Goal: Contribute content

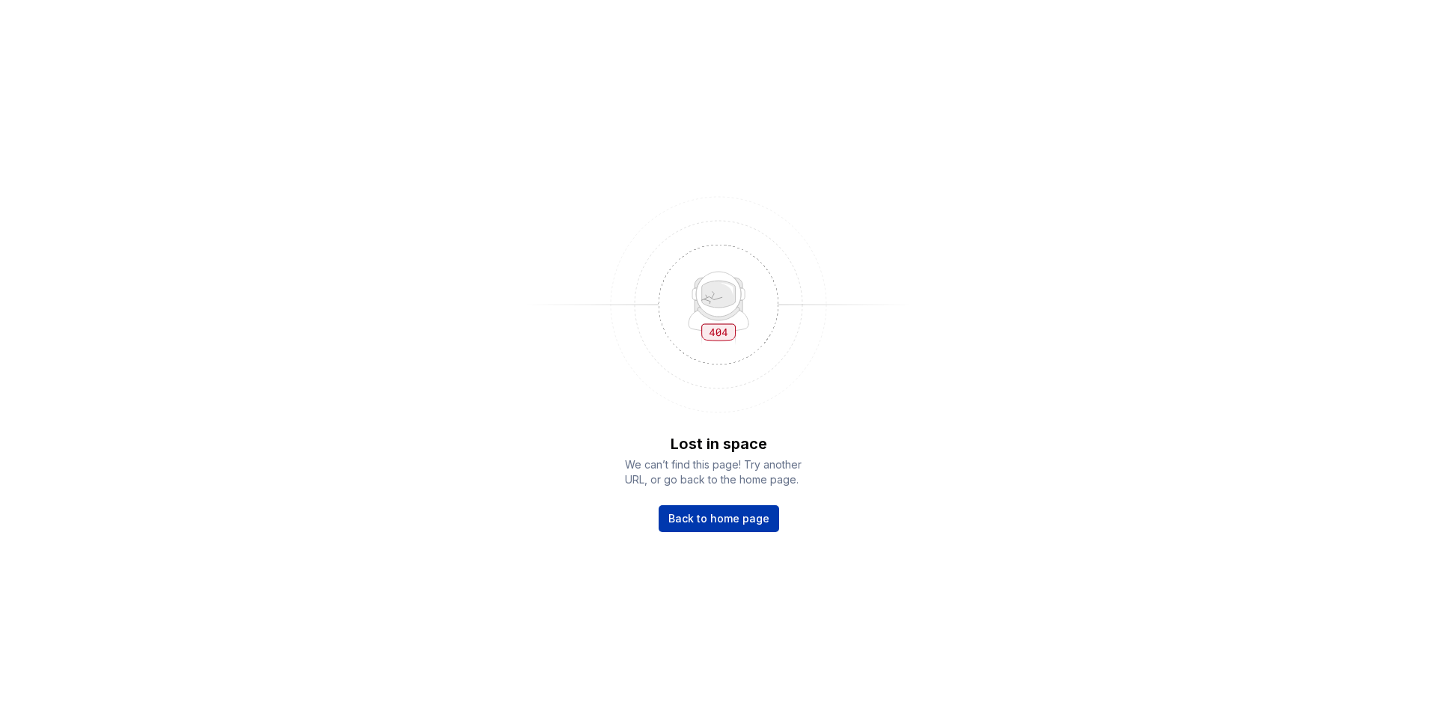
click at [690, 509] on link "Back to home page" at bounding box center [719, 518] width 121 height 27
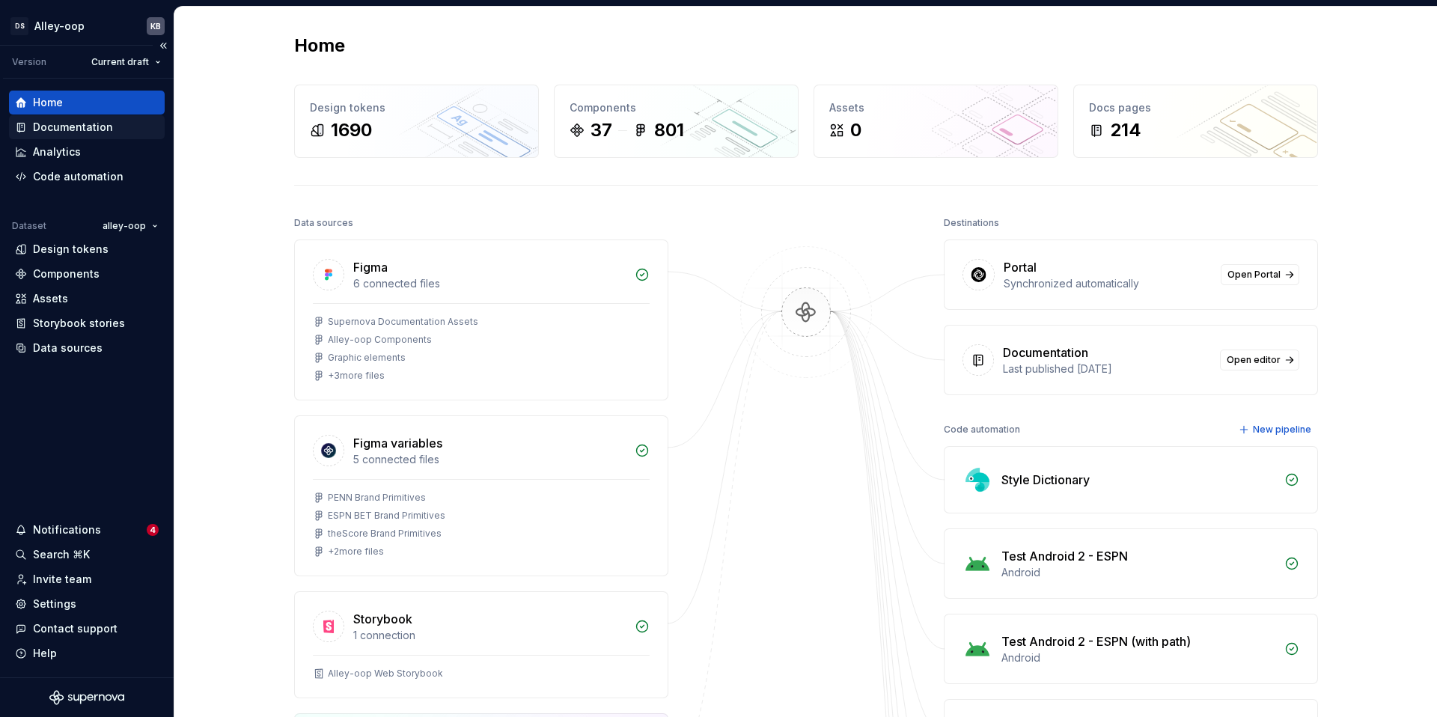
click at [66, 129] on div "Documentation" at bounding box center [73, 127] width 80 height 15
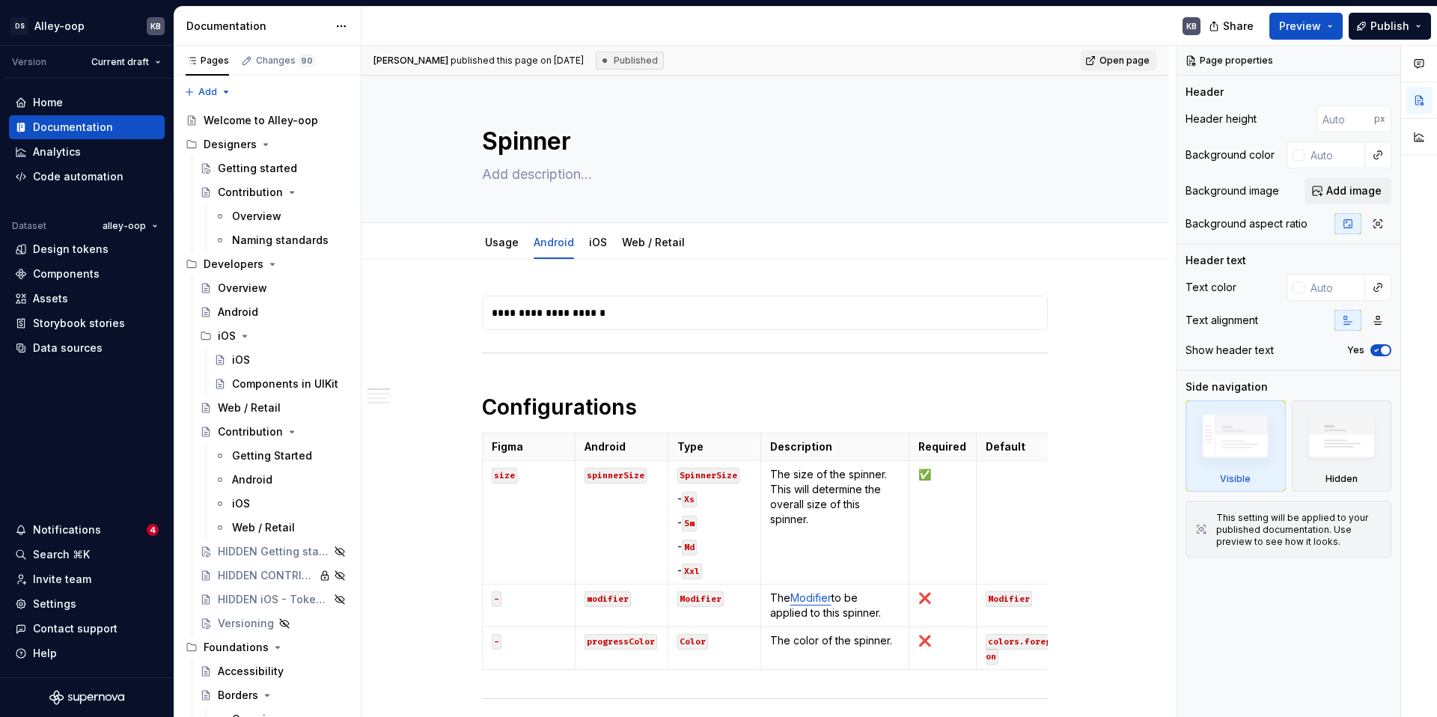
scroll to position [2475, 0]
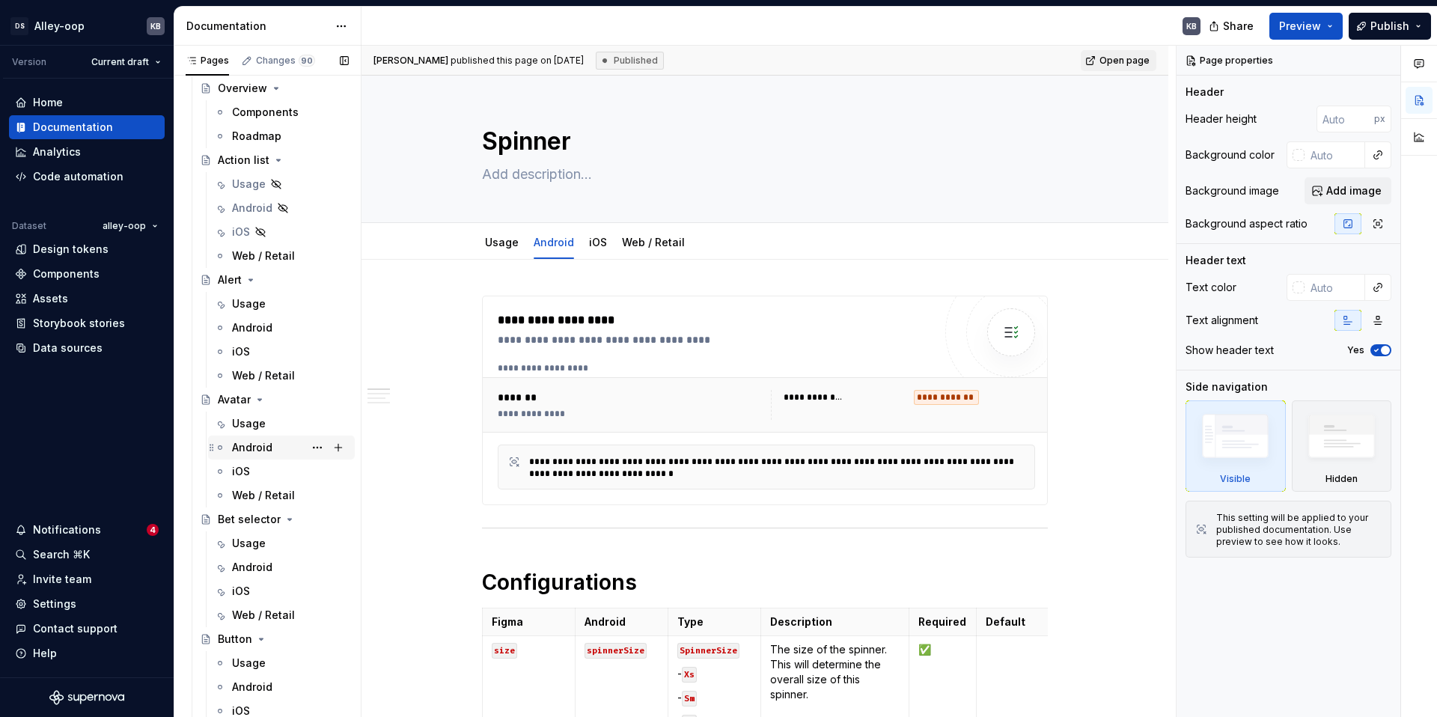
click at [259, 450] on div "Android" at bounding box center [252, 447] width 40 height 15
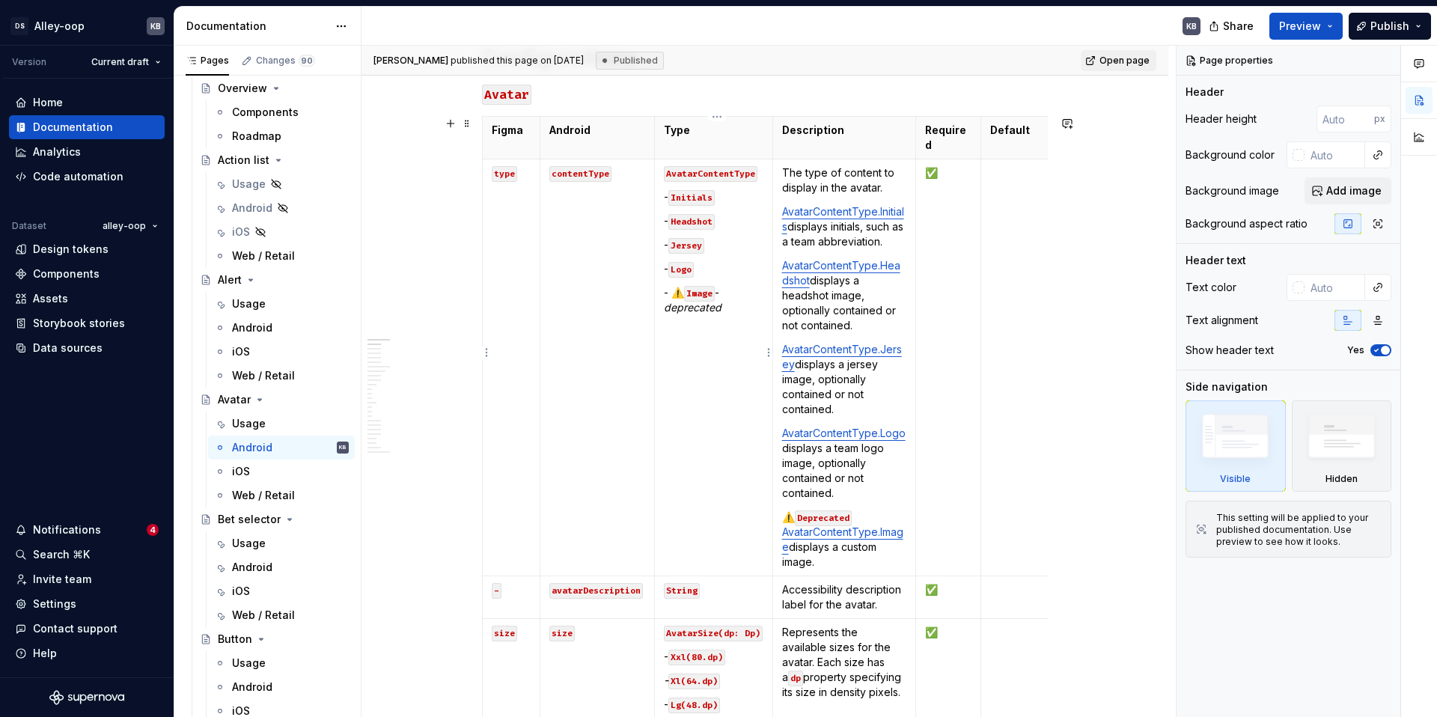
type textarea "*"
drag, startPoint x: 685, startPoint y: 278, endPoint x: 674, endPoint y: 271, distance: 12.5
click at [662, 270] on td "AvatarContentType - Initials - Headshot - Jersey - Logo - ⚠️ Image - deprecated" at bounding box center [713, 364] width 118 height 417
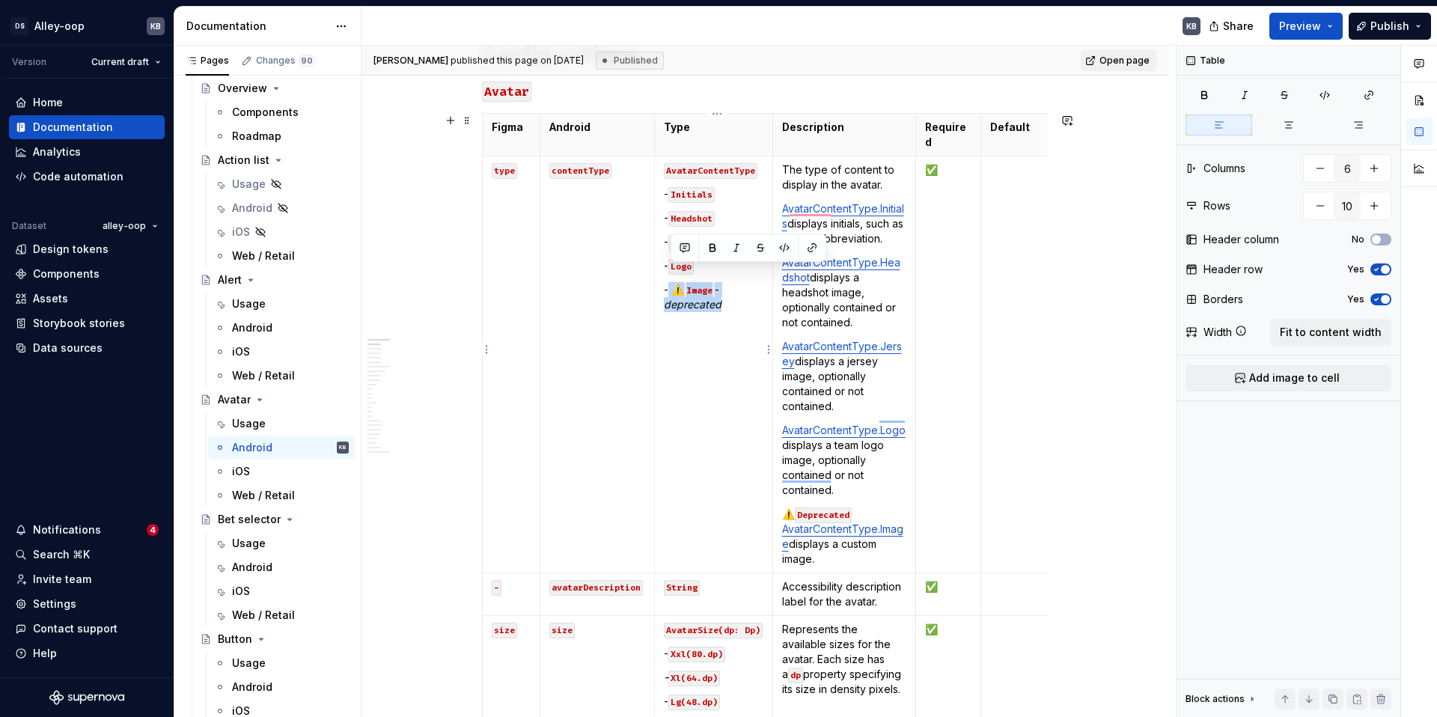
drag, startPoint x: 670, startPoint y: 273, endPoint x: 728, endPoint y: 283, distance: 59.2
click at [728, 283] on p "- ⚠️ Image - deprecated" at bounding box center [714, 297] width 100 height 30
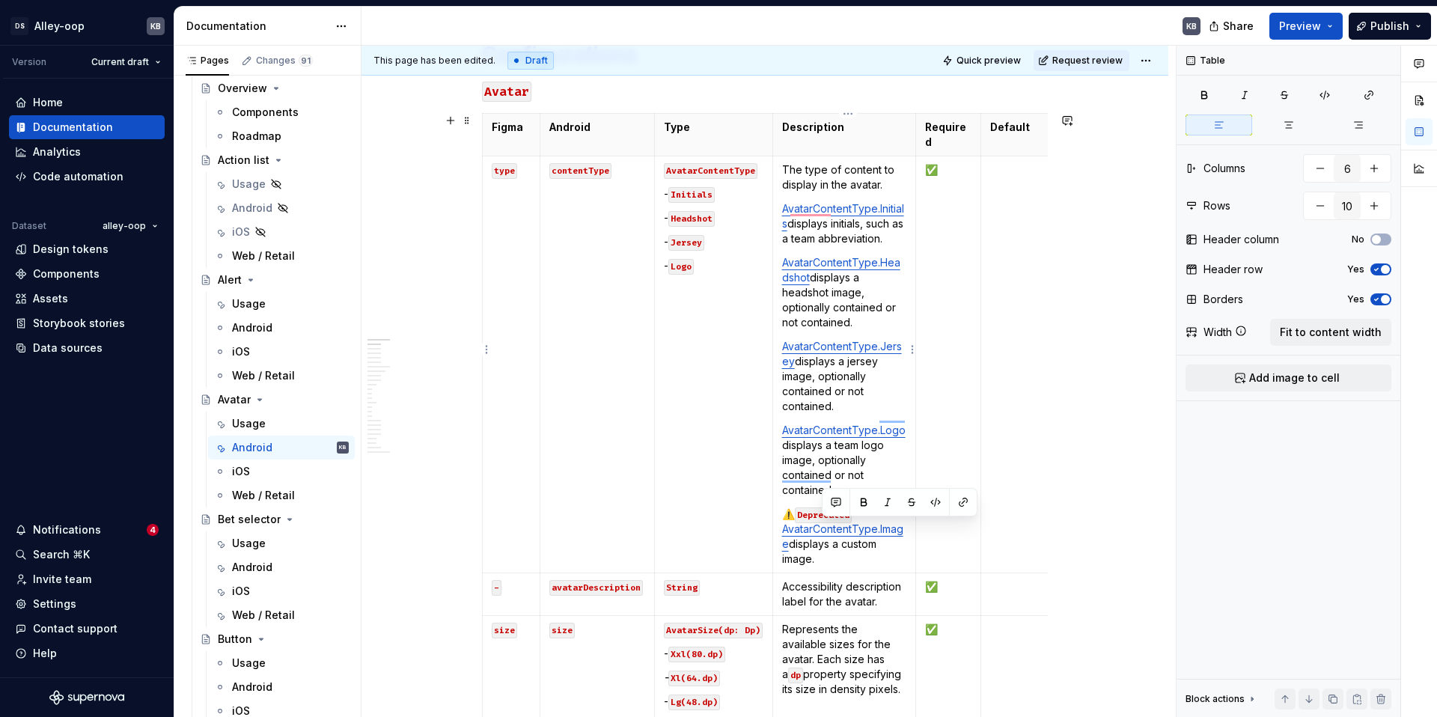
click at [829, 546] on p "⚠️ Deprecated AvatarContentType.Image displays a custom image." at bounding box center [844, 537] width 125 height 60
click at [831, 548] on p "⚠️ Deprecated AvatarContentType.Image displays a custom image." at bounding box center [844, 537] width 125 height 60
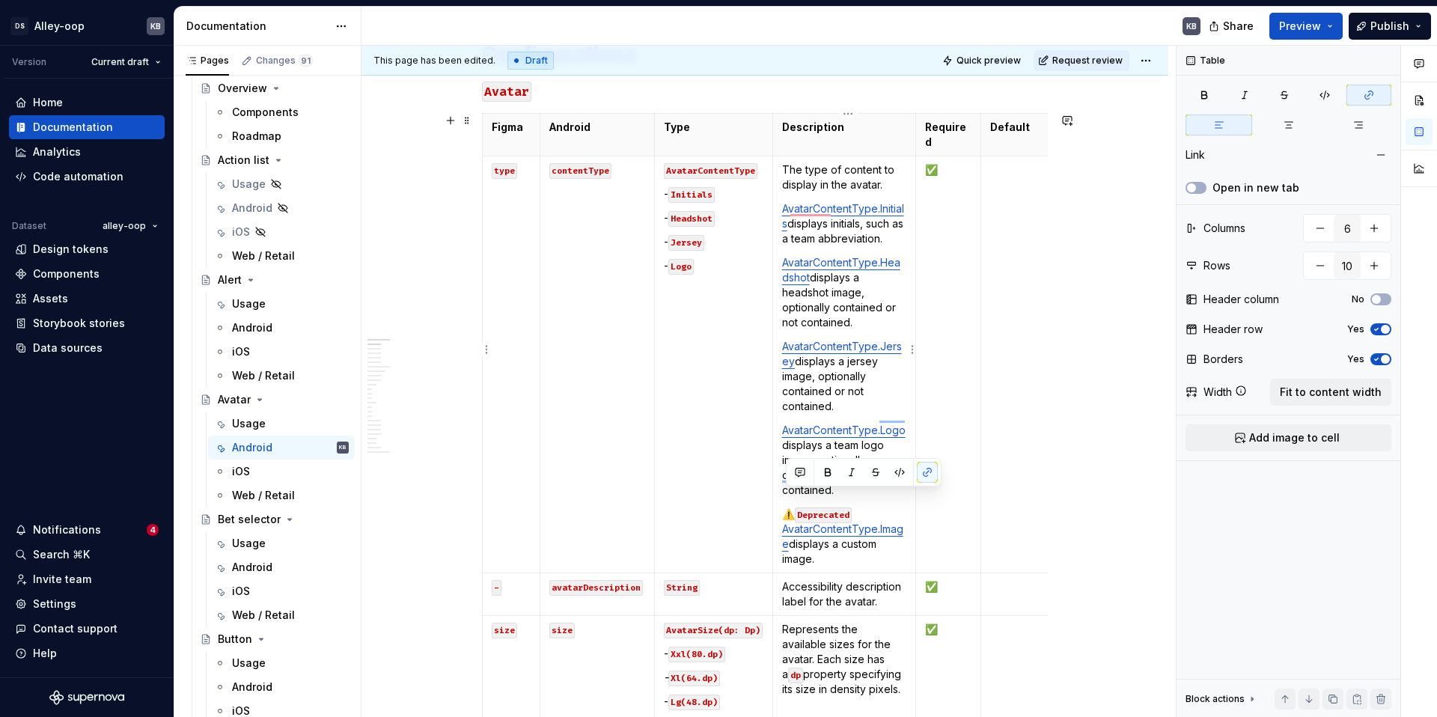
drag, startPoint x: 833, startPoint y: 547, endPoint x: 783, endPoint y: 498, distance: 70.4
click at [783, 498] on td "The type of content to display in the avatar. AvatarContentType.Initials displa…" at bounding box center [844, 364] width 144 height 417
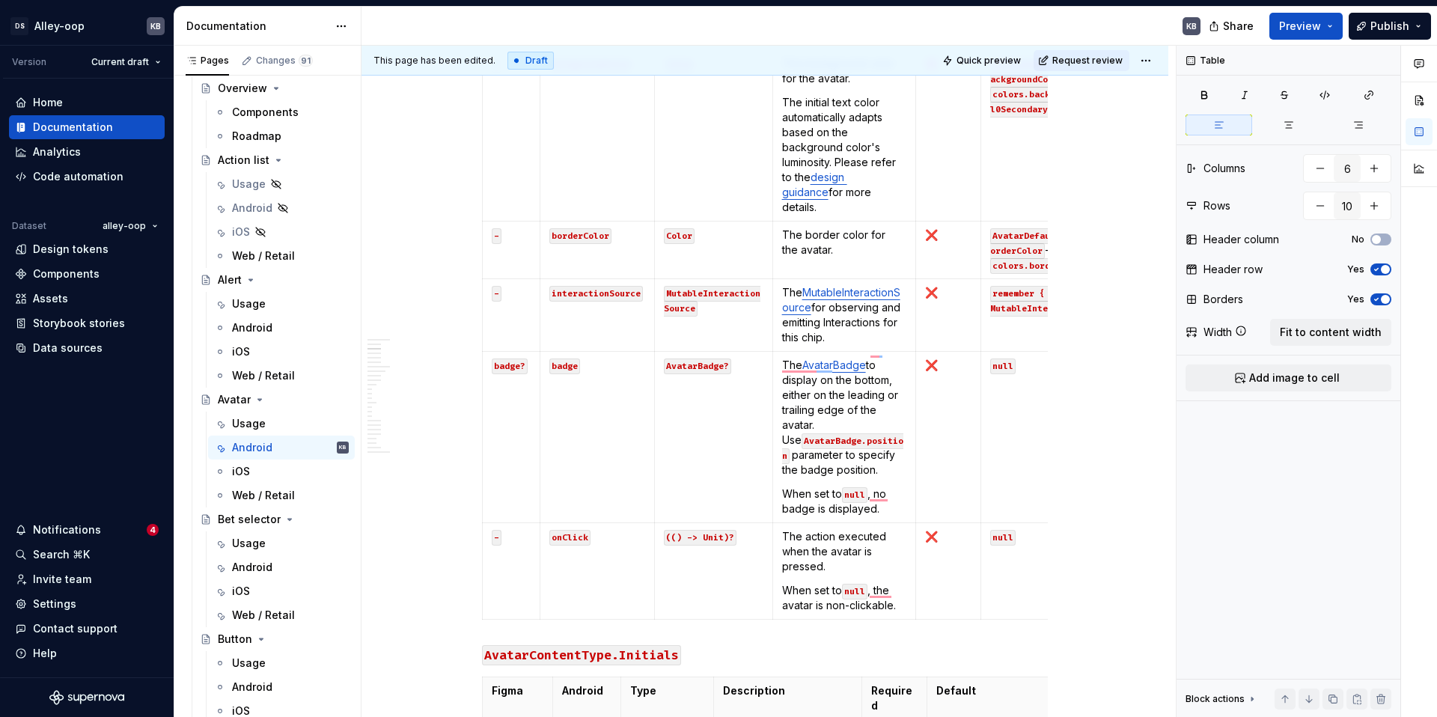
scroll to position [1370, 0]
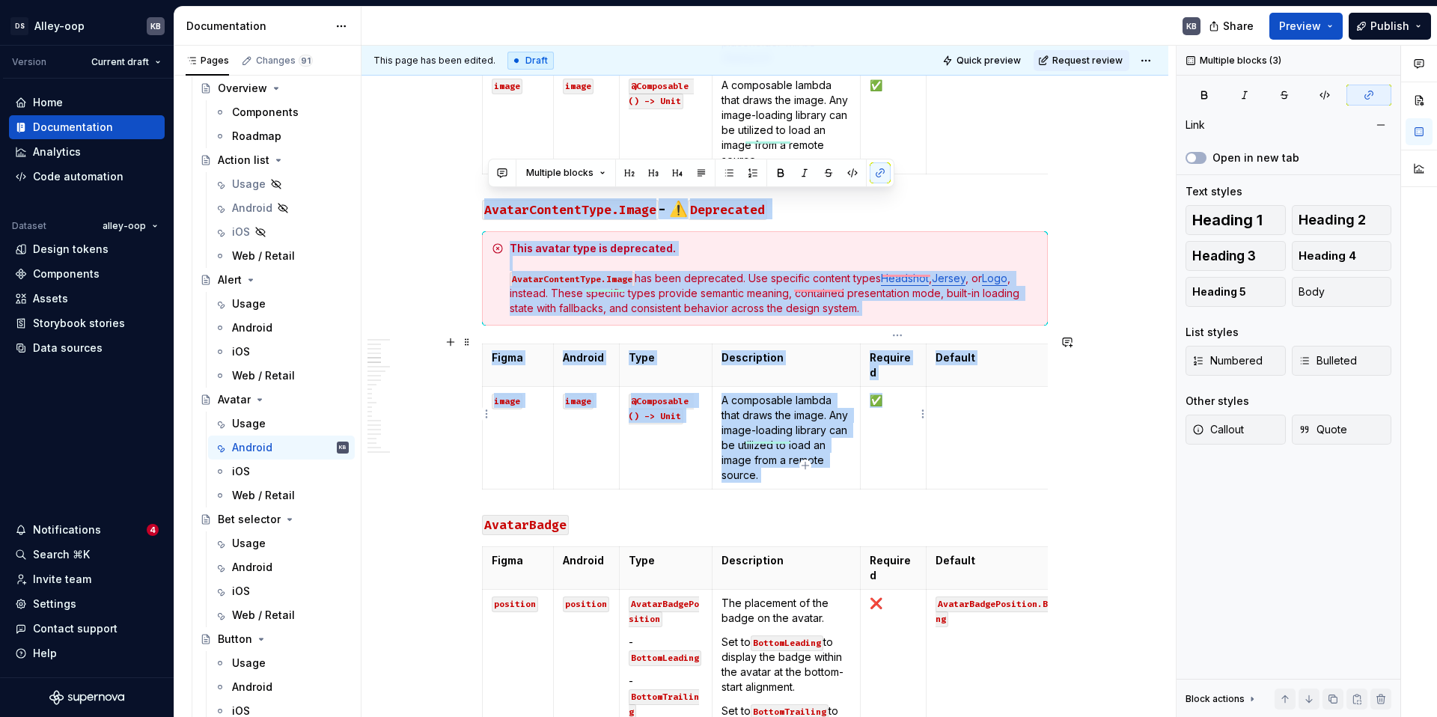
drag, startPoint x: 489, startPoint y: 199, endPoint x: 909, endPoint y: 445, distance: 487.1
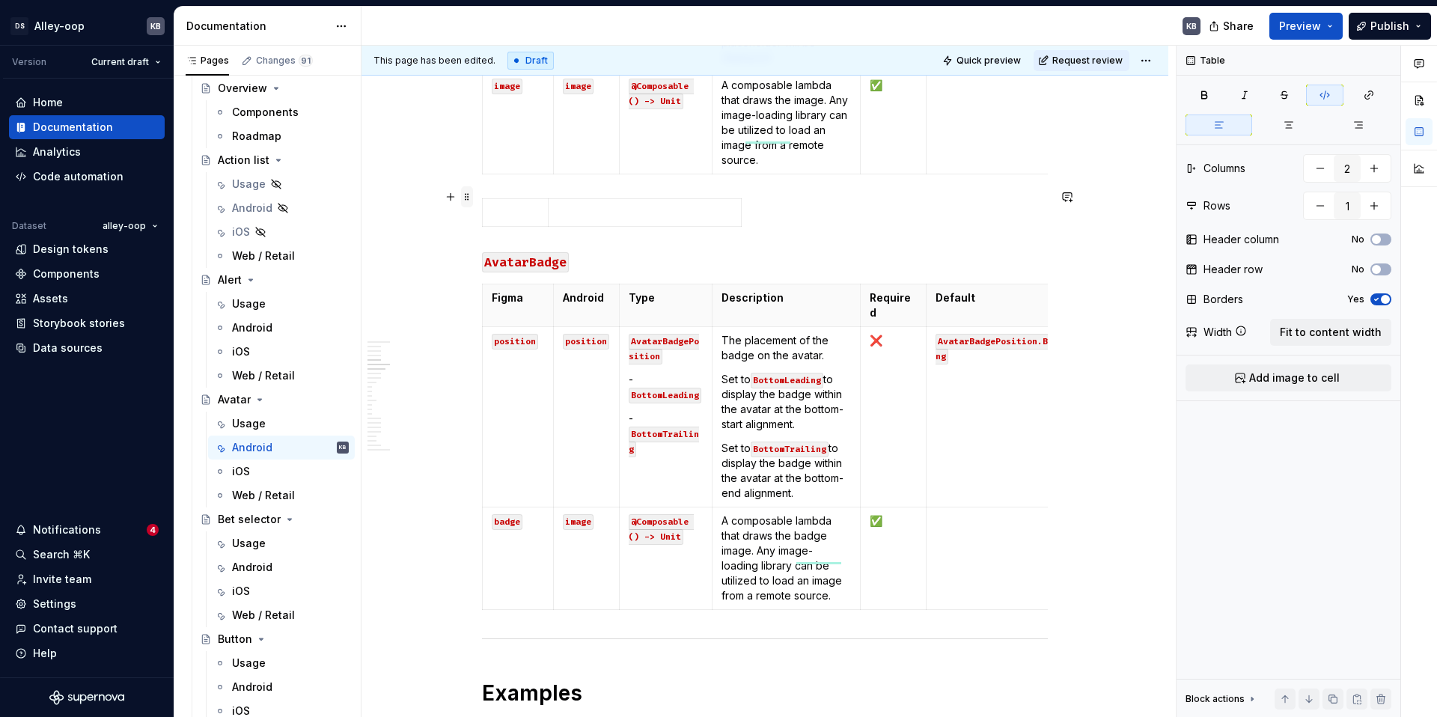
click at [471, 196] on span at bounding box center [467, 196] width 12 height 21
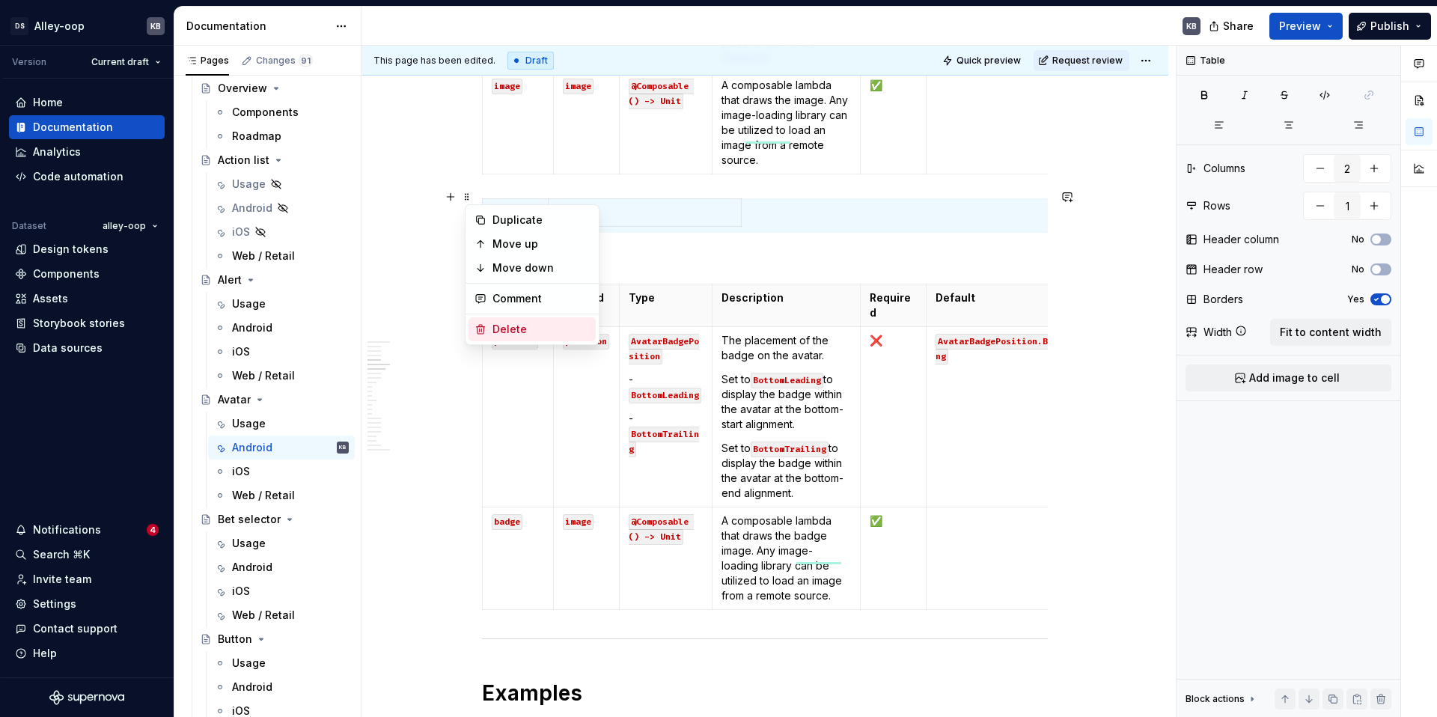
click at [504, 328] on div "Delete" at bounding box center [541, 329] width 97 height 15
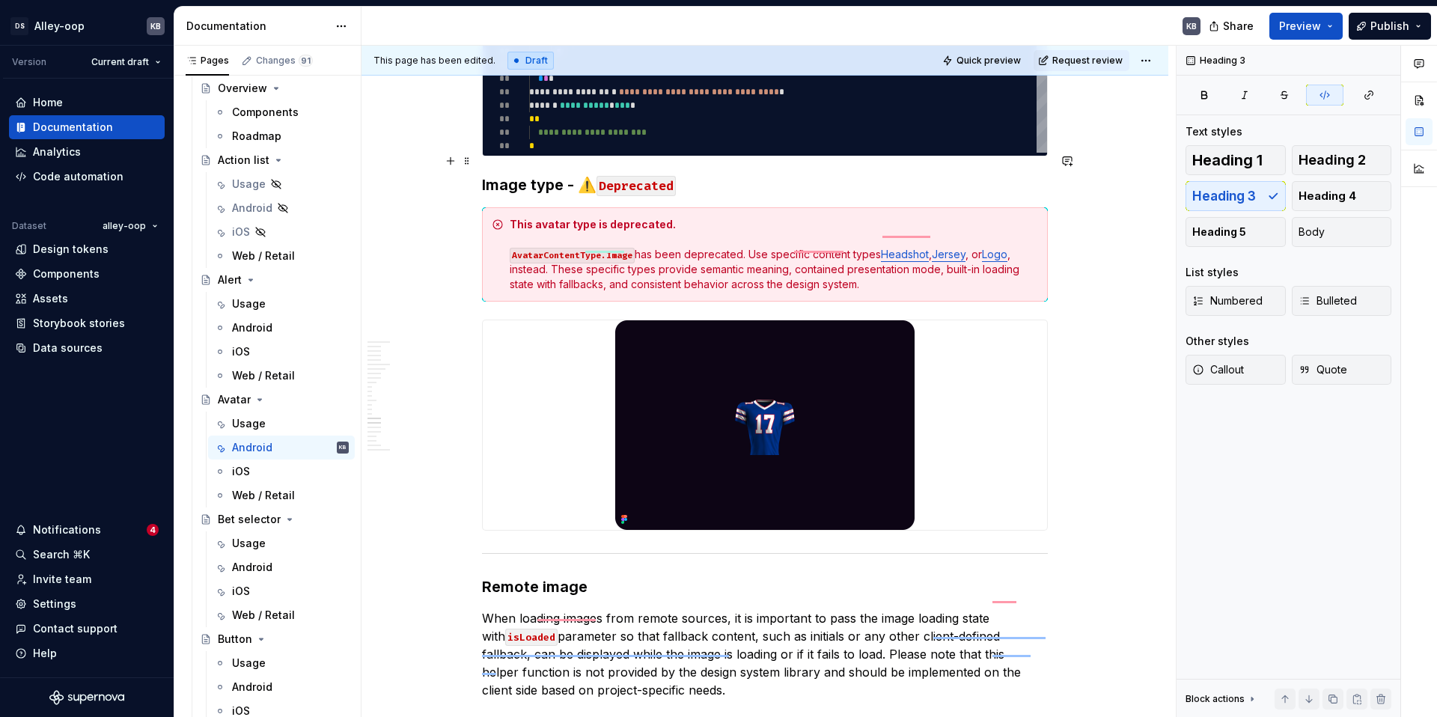
click at [488, 174] on h3 "Image type - ⚠️ Deprecated" at bounding box center [765, 184] width 566 height 21
click at [687, 383] on img "To enrich screen reader interactions, please activate Accessibility in Grammarl…" at bounding box center [764, 425] width 299 height 210
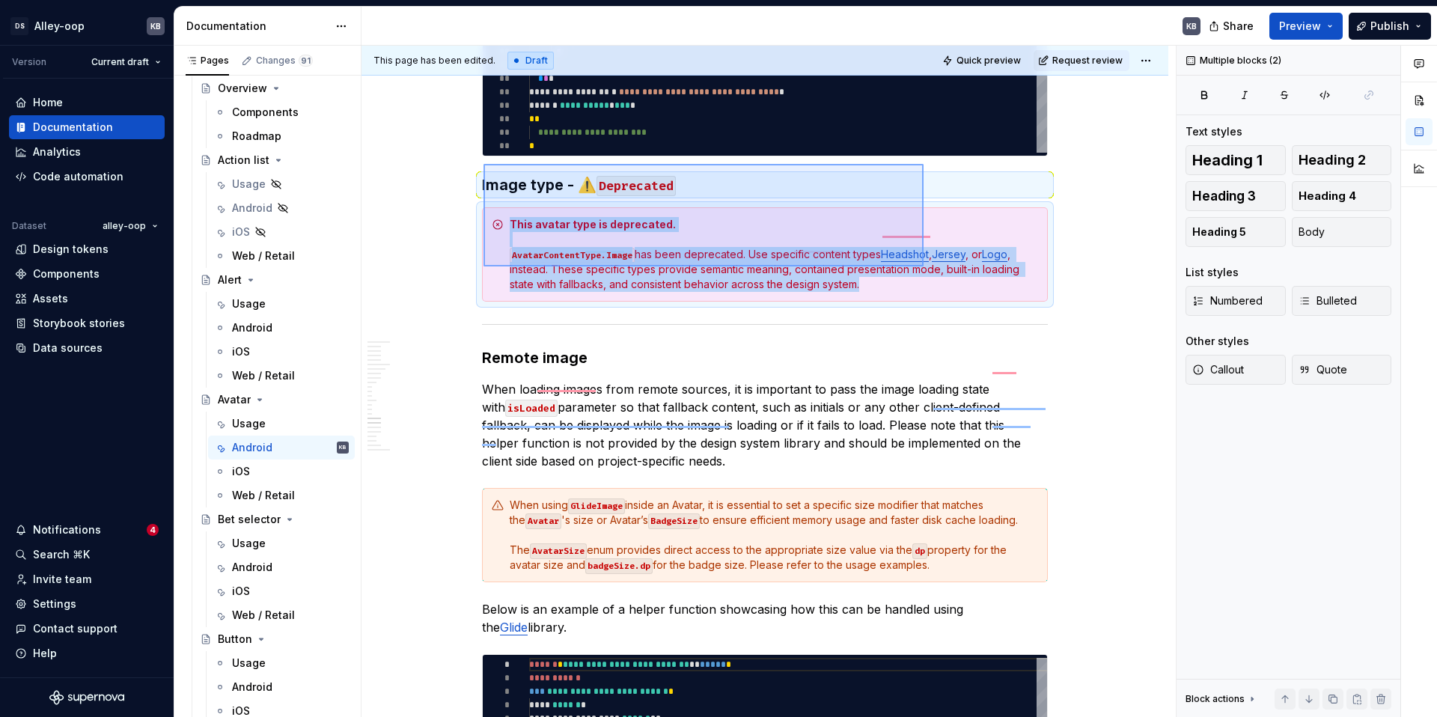
drag, startPoint x: 703, startPoint y: 216, endPoint x: 924, endPoint y: 266, distance: 226.6
click at [924, 266] on div "**********" at bounding box center [769, 382] width 814 height 672
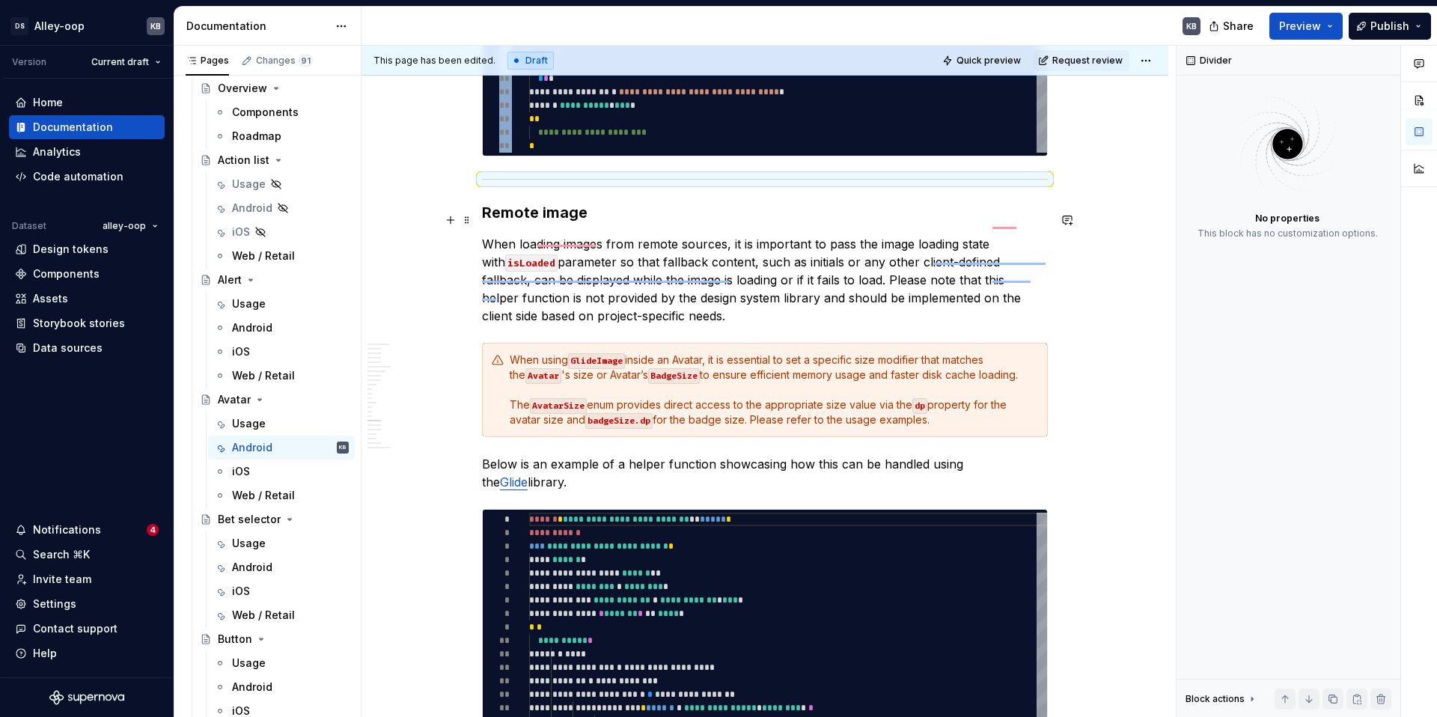
click at [967, 272] on p "When loading images from remote sources, it is important to pass the image load…" at bounding box center [765, 280] width 566 height 90
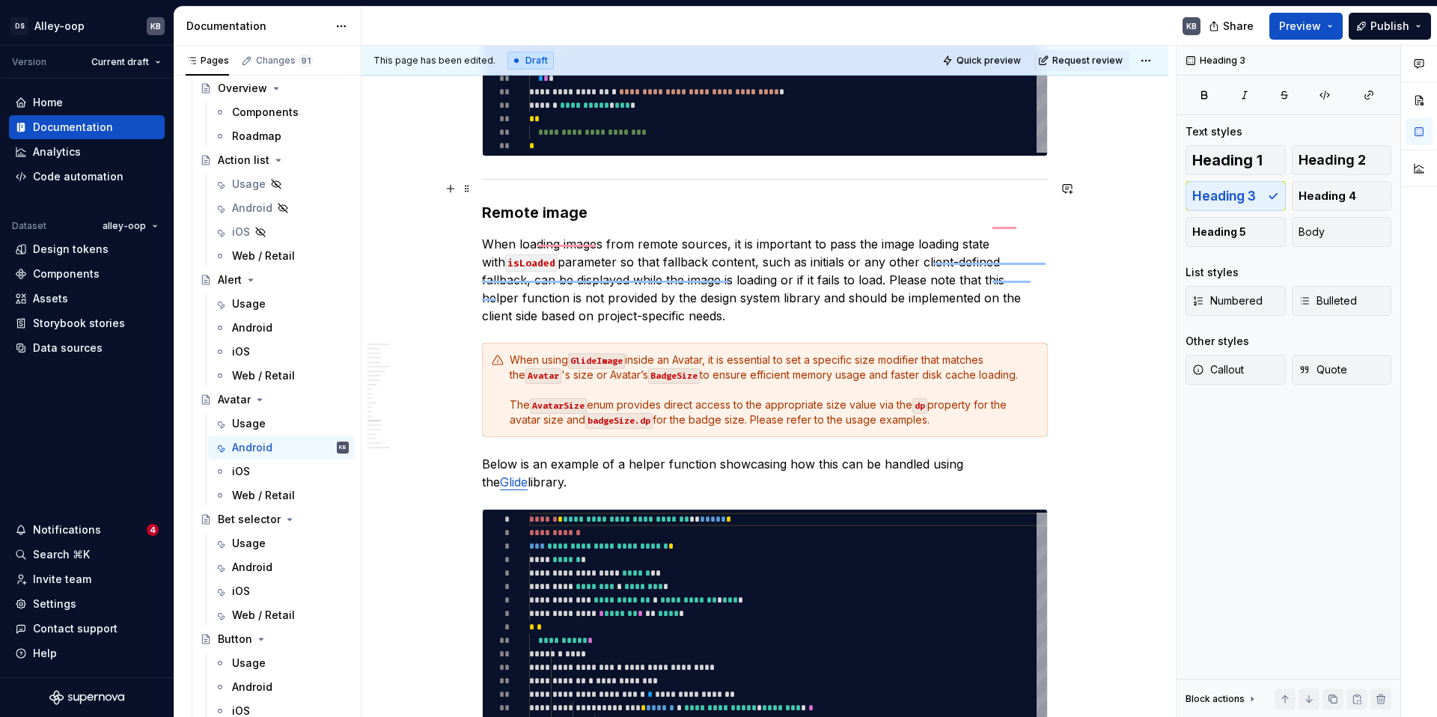
click at [555, 202] on h3 "Remote image" at bounding box center [765, 212] width 566 height 21
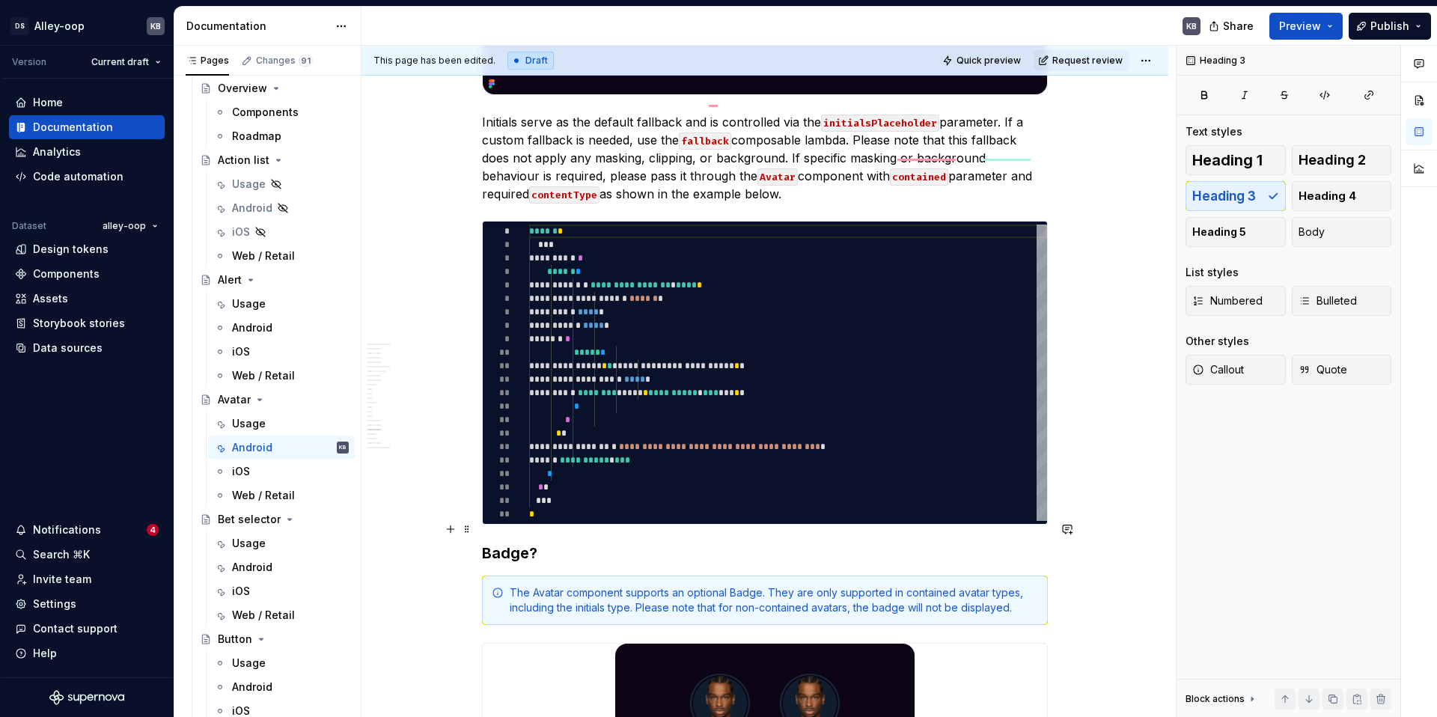
click at [522, 543] on h3 "Badge?" at bounding box center [765, 553] width 566 height 21
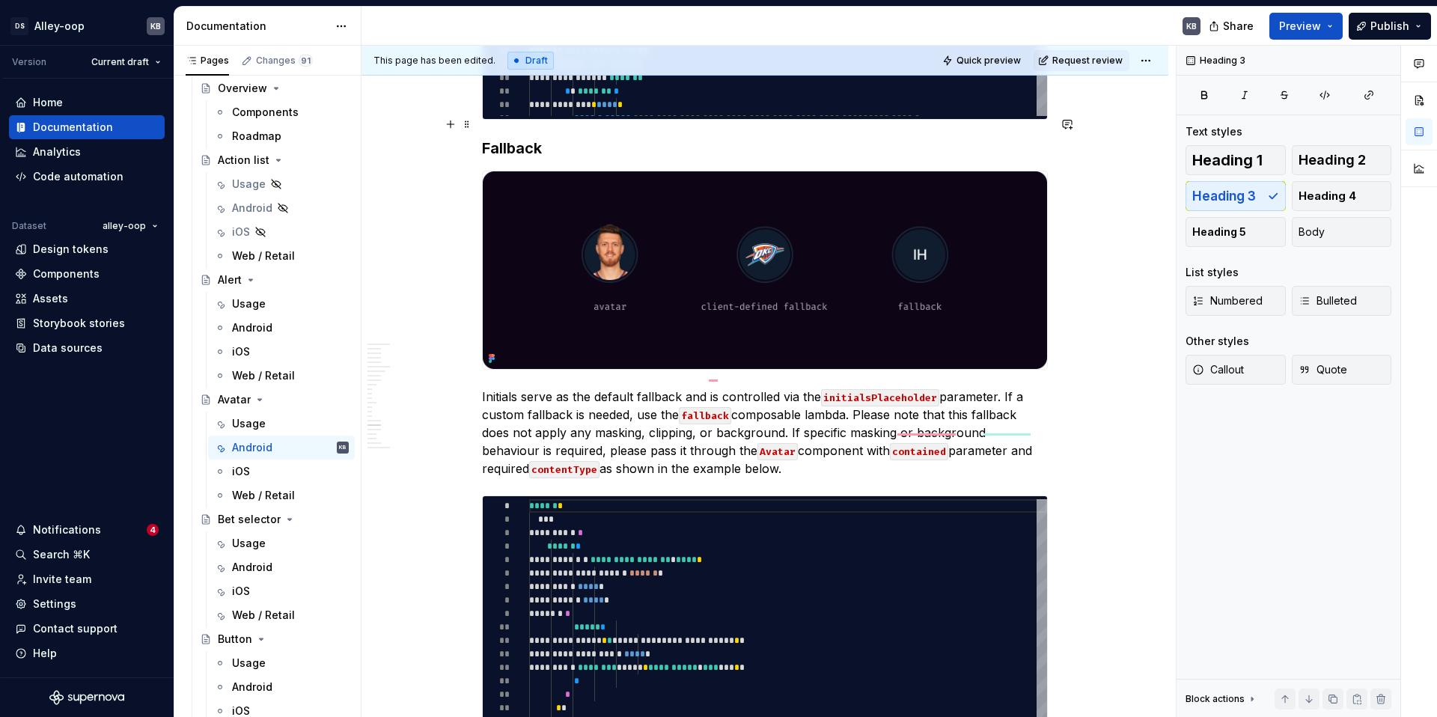
click at [531, 138] on h3 "Fallback" at bounding box center [765, 148] width 566 height 21
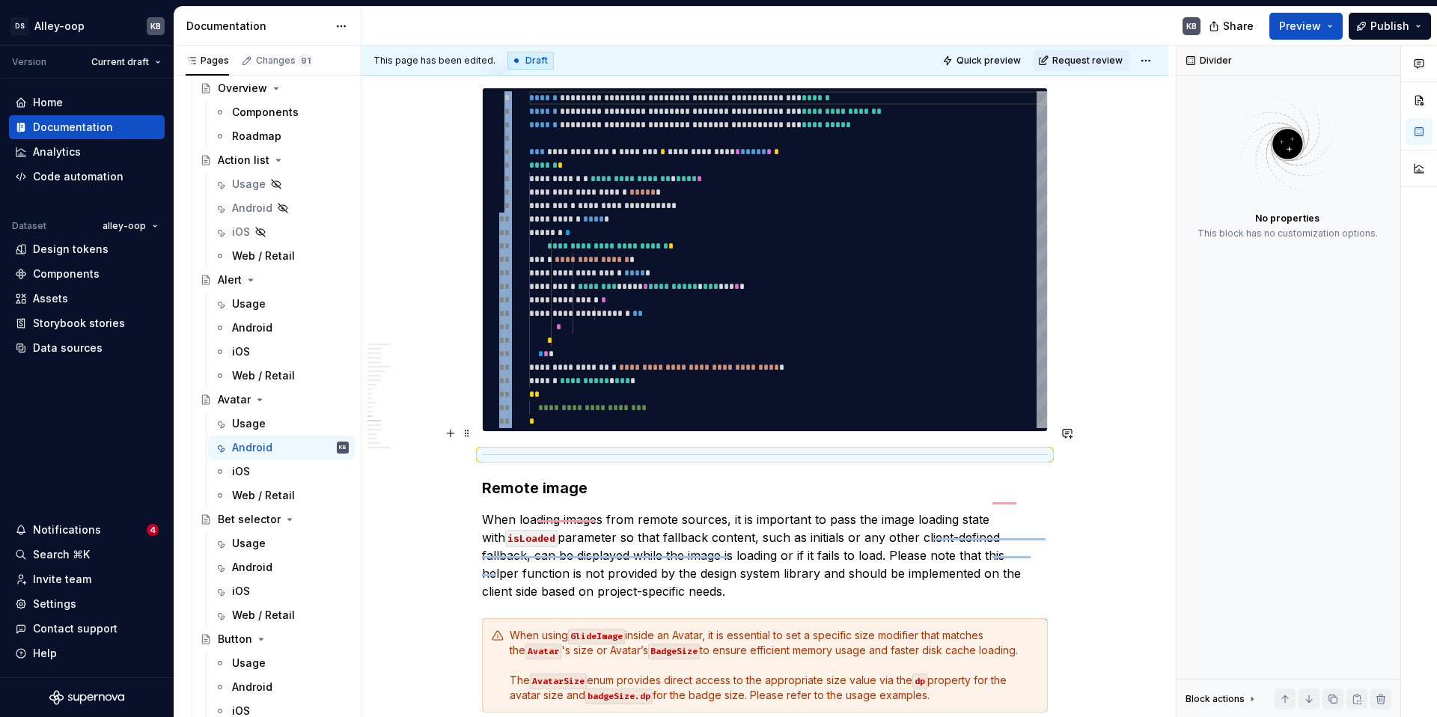
click at [835, 450] on div "To enrich screen reader interactions, please activate Accessibility in Grammarl…" at bounding box center [765, 455] width 566 height 10
click at [466, 428] on span at bounding box center [467, 433] width 12 height 21
click at [524, 558] on div "Delete" at bounding box center [541, 565] width 97 height 15
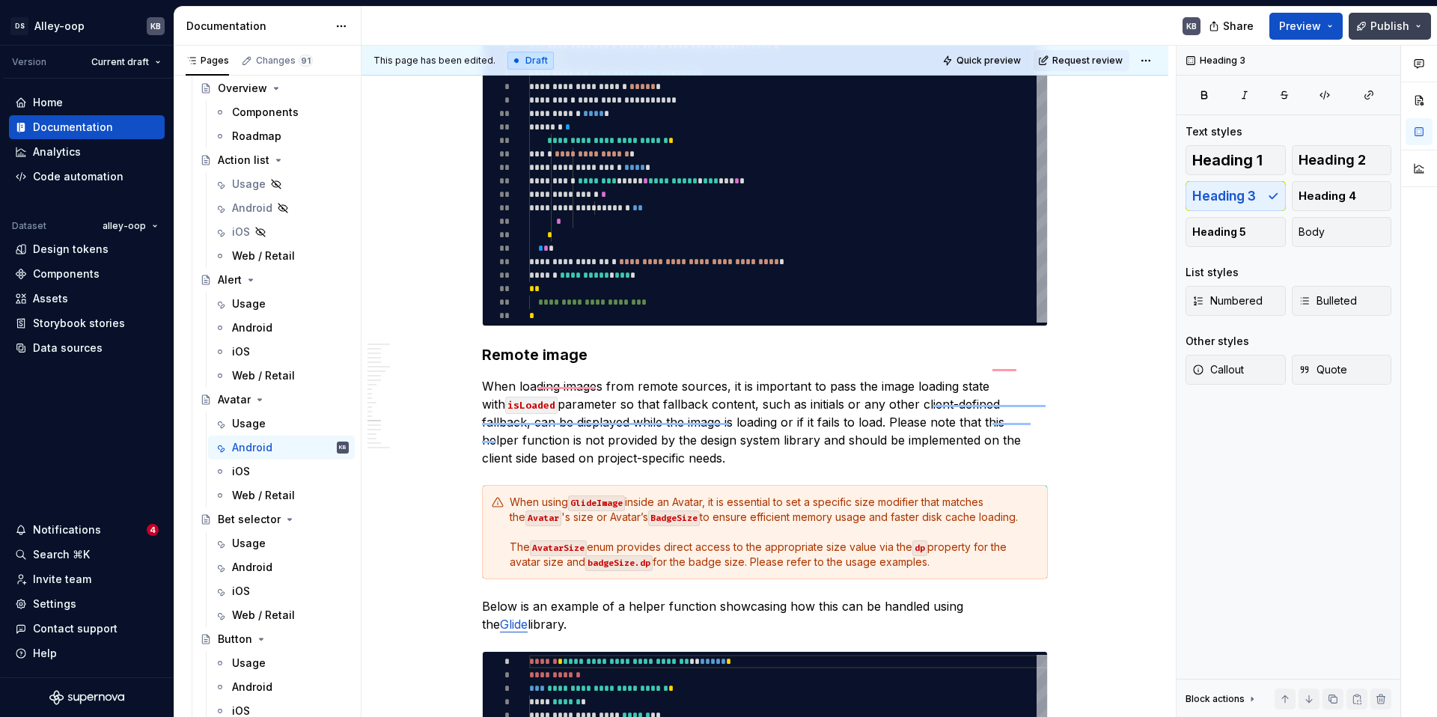
click at [1376, 17] on button "Publish" at bounding box center [1390, 26] width 82 height 27
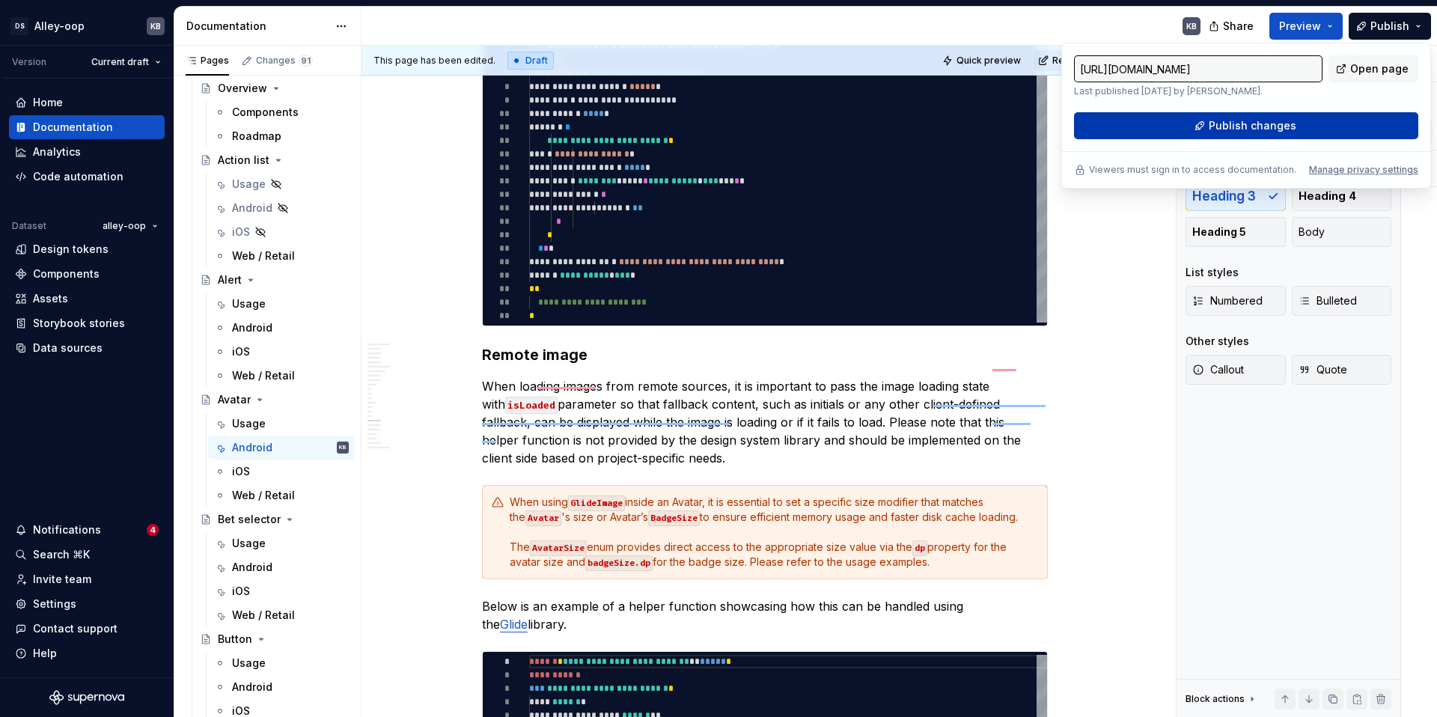
type textarea "*"
click at [1320, 128] on button "Publish changes" at bounding box center [1246, 125] width 344 height 27
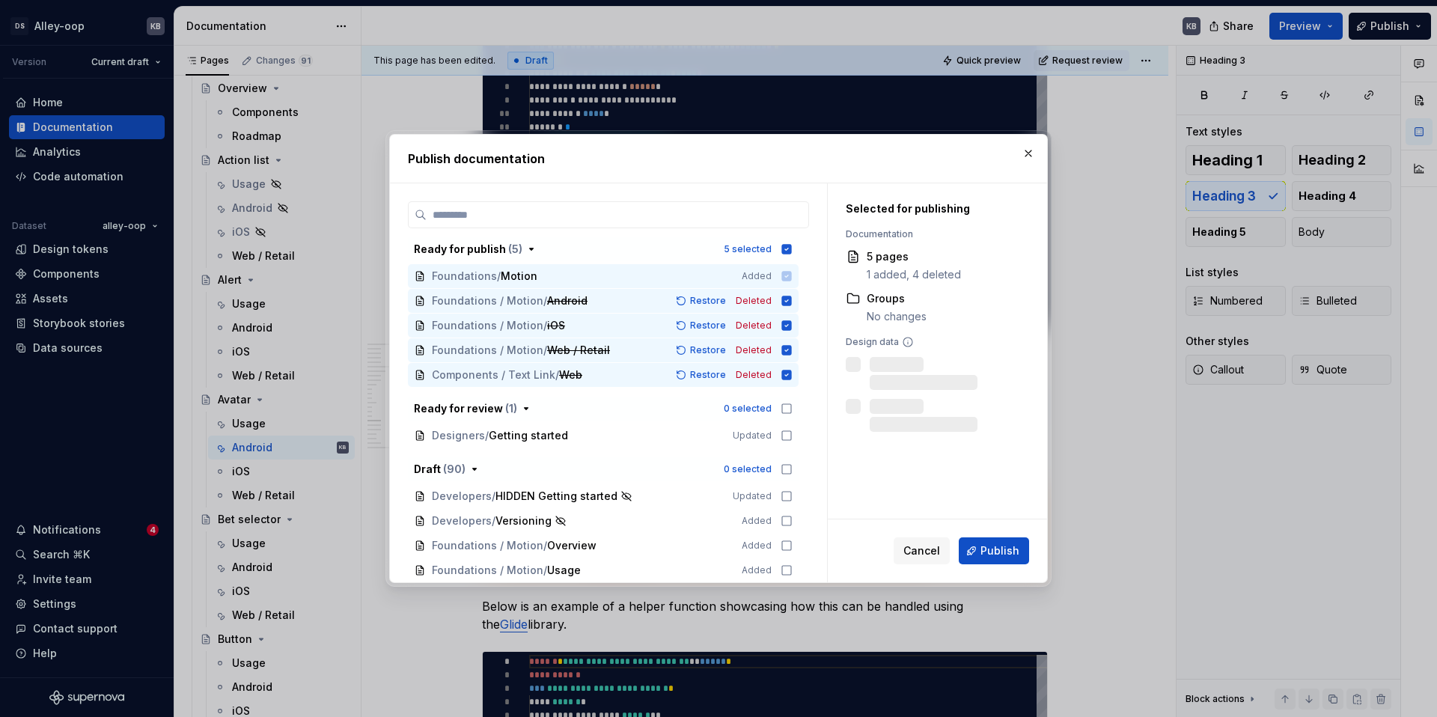
drag, startPoint x: 790, startPoint y: 242, endPoint x: 721, endPoint y: 234, distance: 69.4
click at [790, 242] on div "5 selected" at bounding box center [758, 249] width 69 height 15
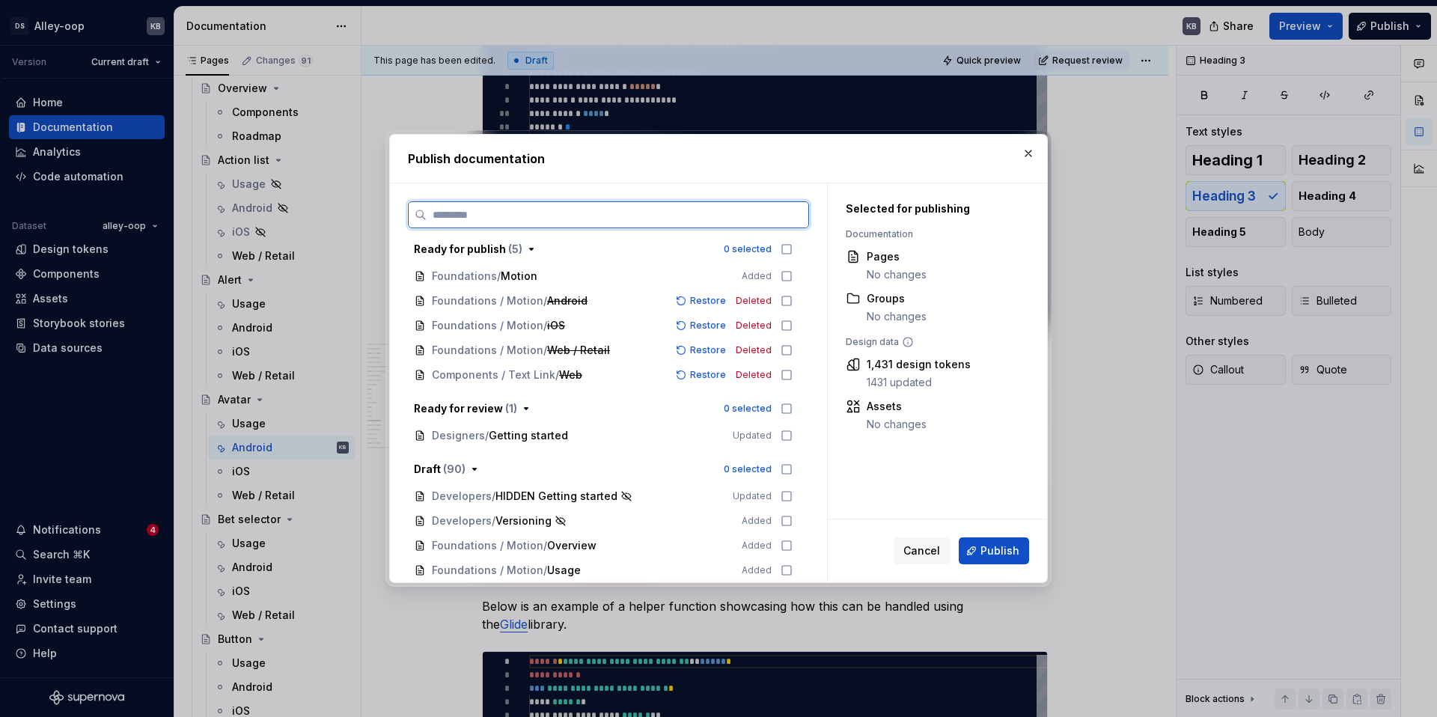
click at [659, 215] on input "search" at bounding box center [618, 214] width 382 height 15
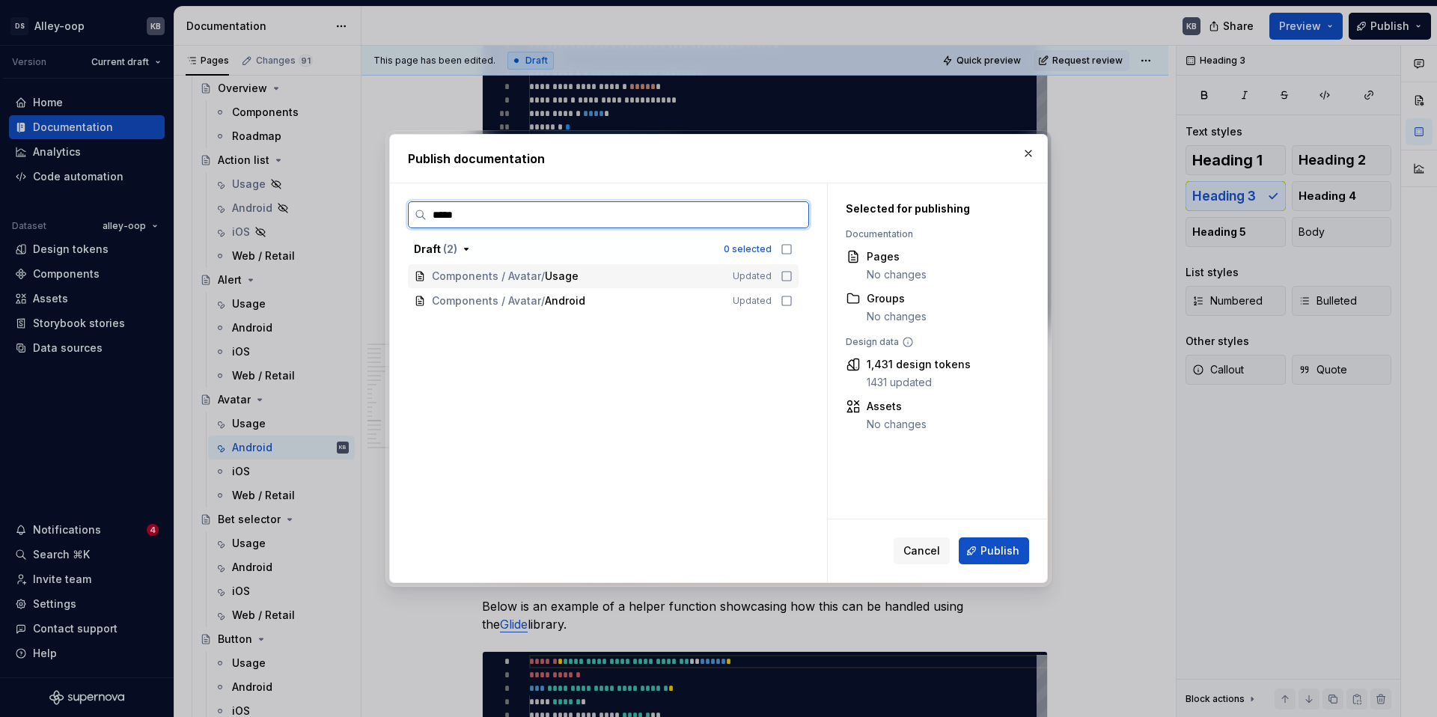
type input "******"
click at [787, 305] on div "Components / Avatar / Android Updated" at bounding box center [603, 301] width 391 height 24
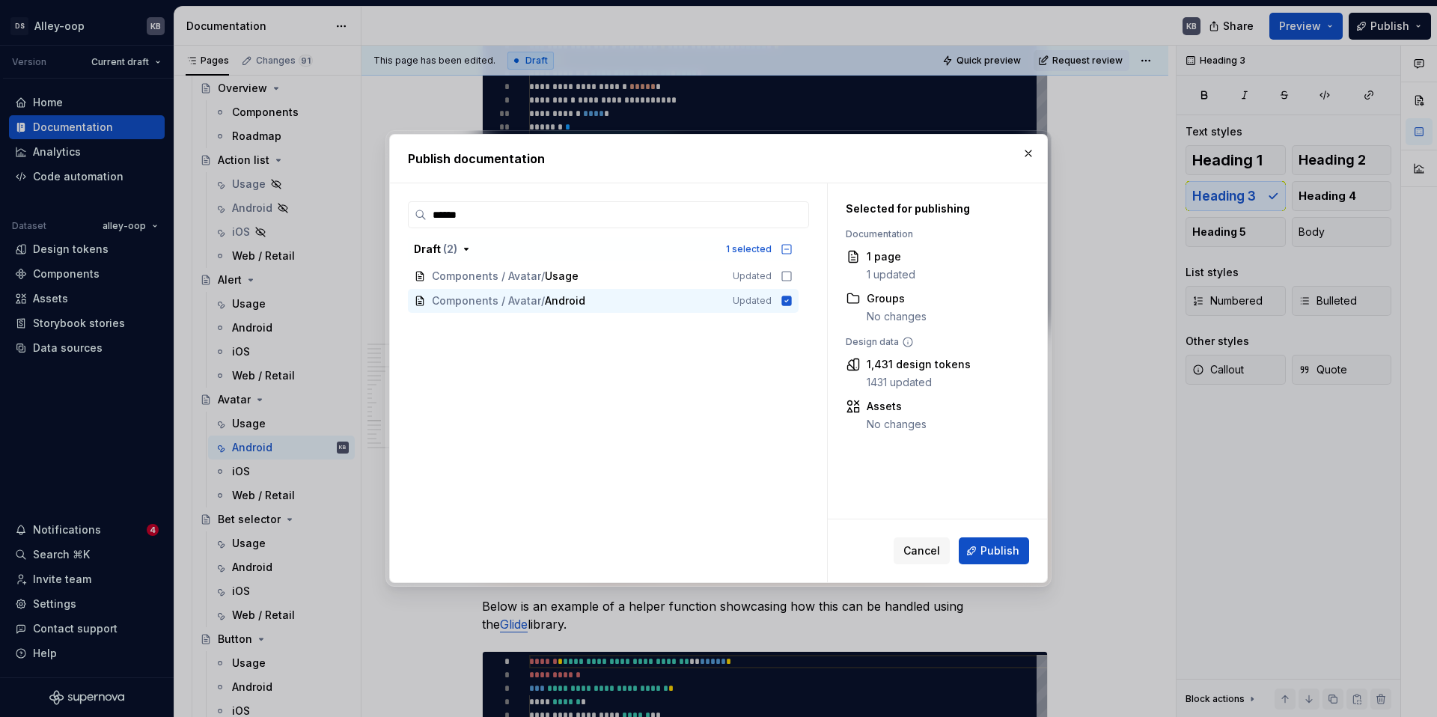
drag, startPoint x: 1008, startPoint y: 548, endPoint x: 986, endPoint y: 540, distance: 23.9
click at [1008, 548] on span "Publish" at bounding box center [1000, 550] width 39 height 15
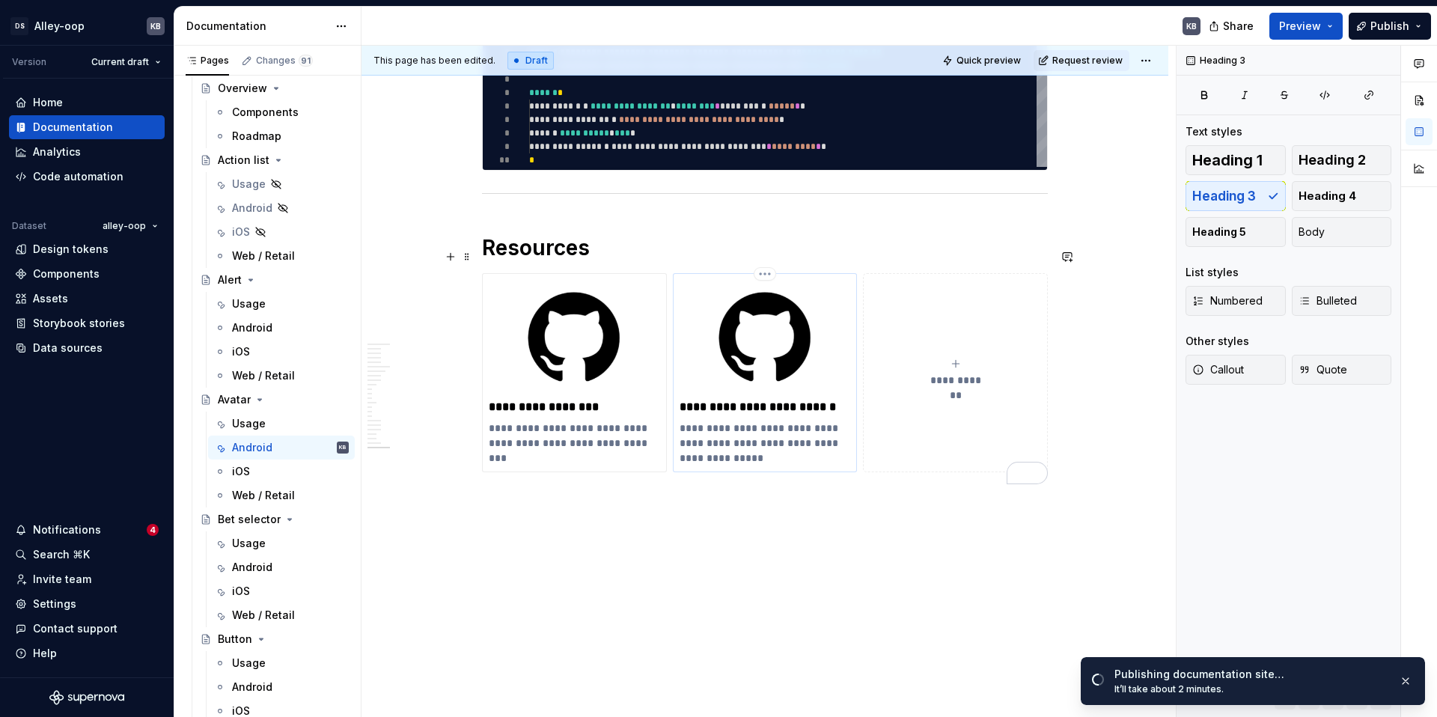
click at [772, 393] on div "**********" at bounding box center [765, 373] width 171 height 186
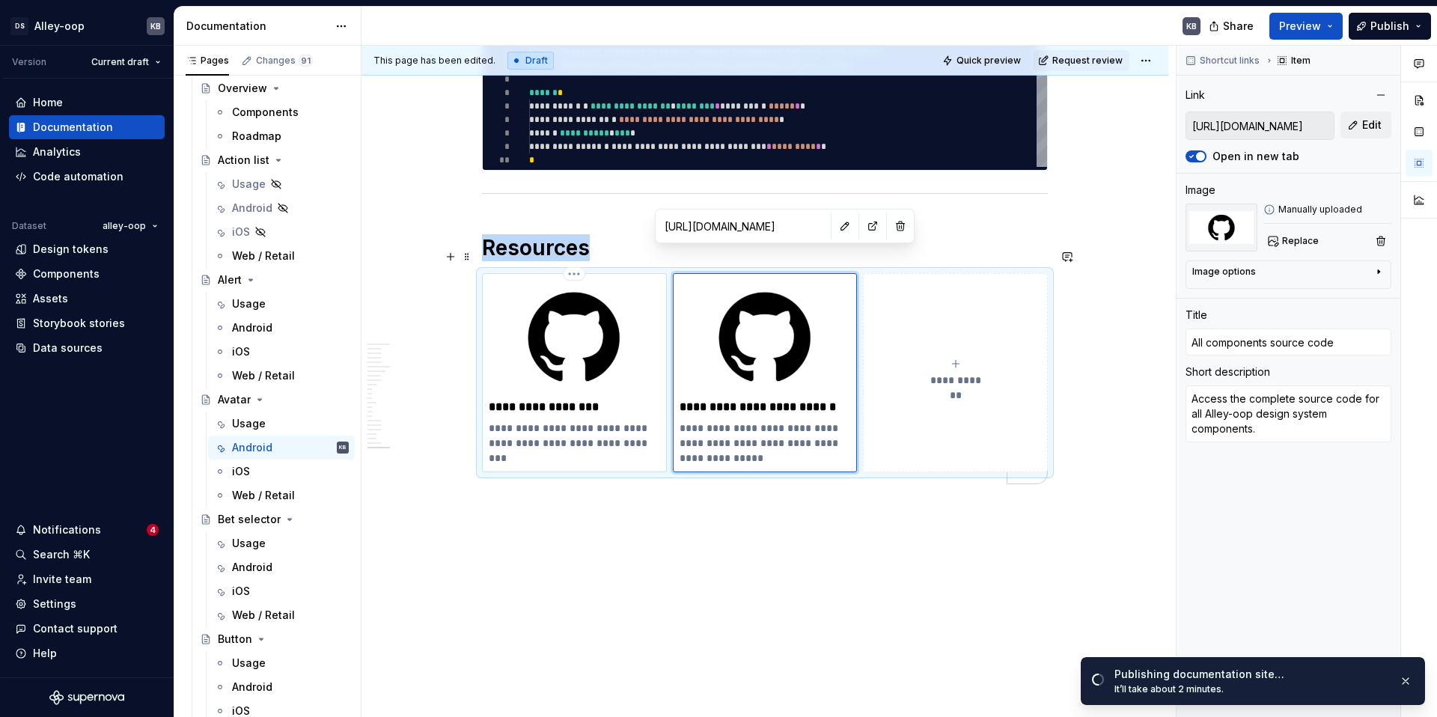
click at [558, 400] on p "**********" at bounding box center [574, 407] width 171 height 15
type textarea "*"
type input "[URL][DOMAIN_NAME]"
type input "Avatar source code"
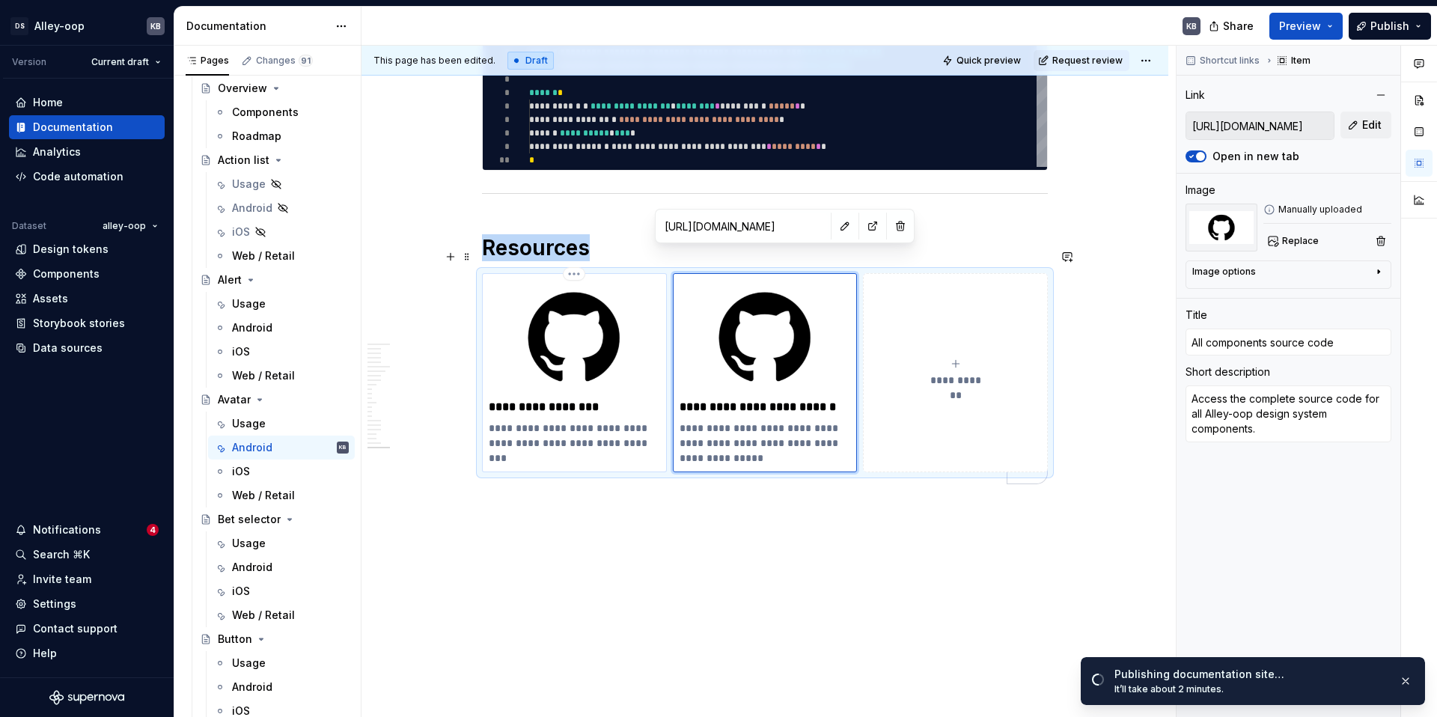
type textarea "Implementation of the Alley-oop design system Avatar component."
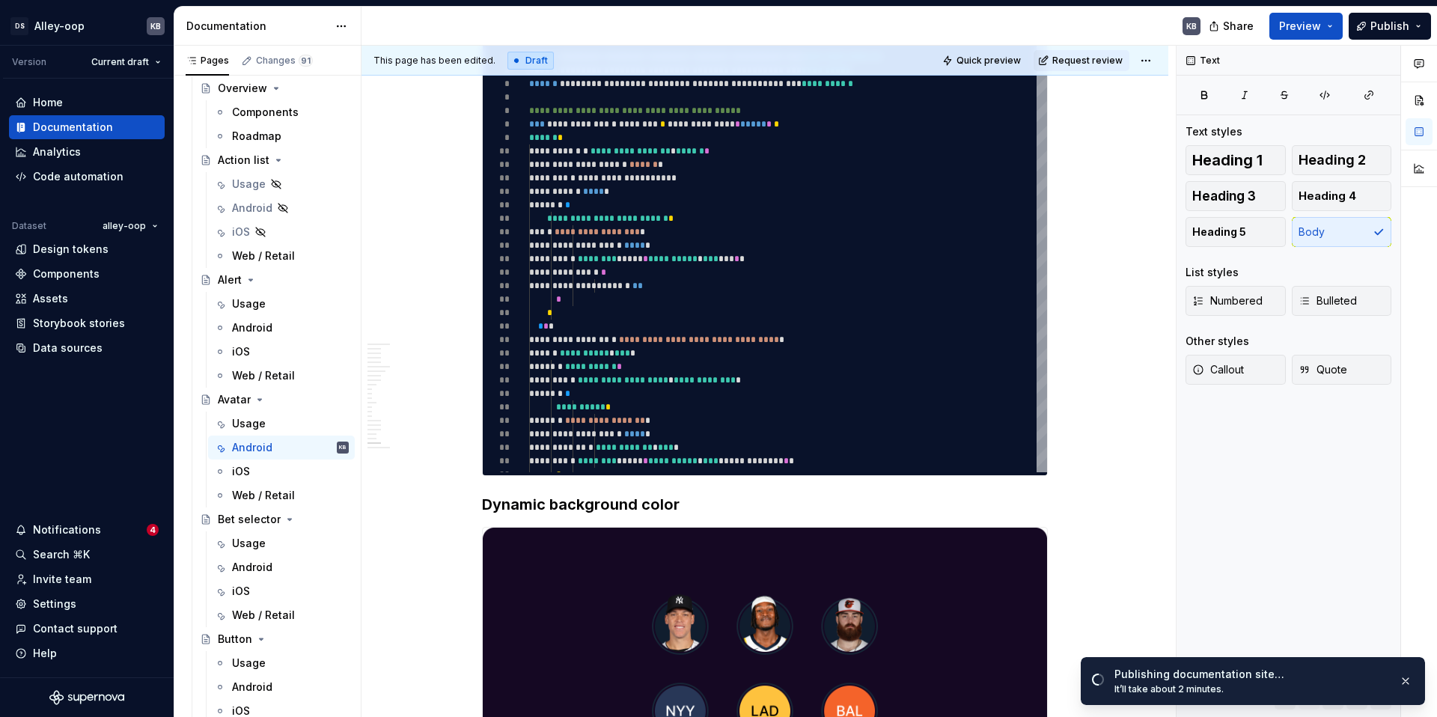
drag, startPoint x: 1374, startPoint y: 31, endPoint x: 1060, endPoint y: 110, distance: 324.0
click at [975, 154] on div "Documentation KB Share Preview Publish Pages Changes 91 Add Accessibility guide…" at bounding box center [805, 362] width 1263 height 710
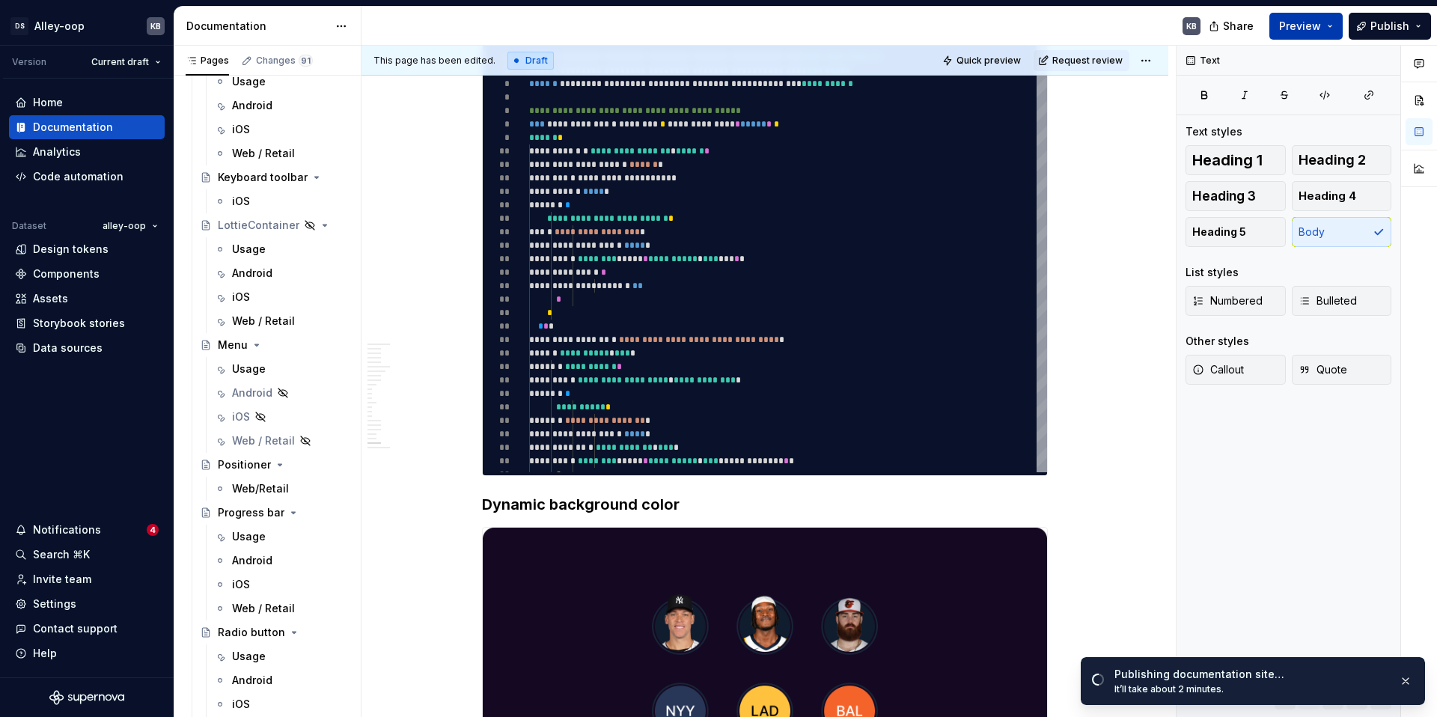
scroll to position [9121, 0]
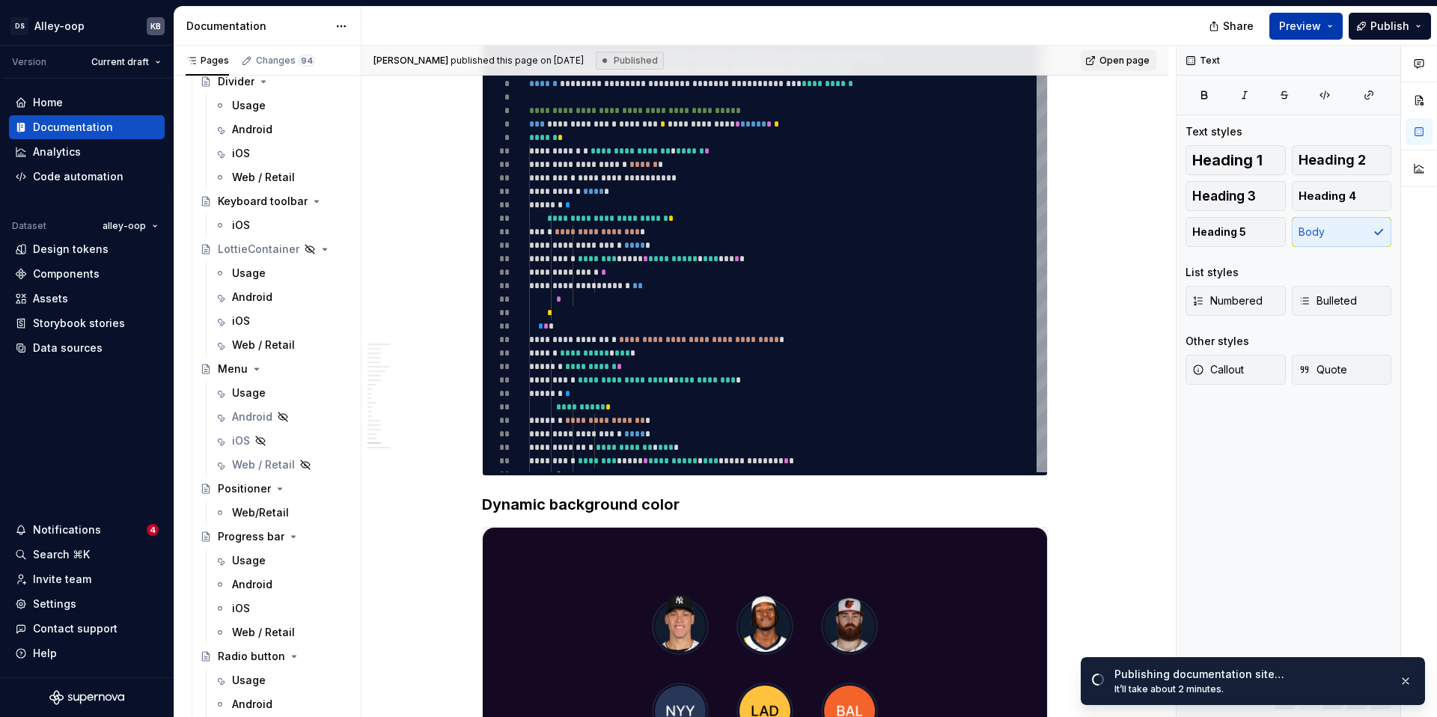
type textarea "*"
